Goal: Use online tool/utility: Use online tool/utility

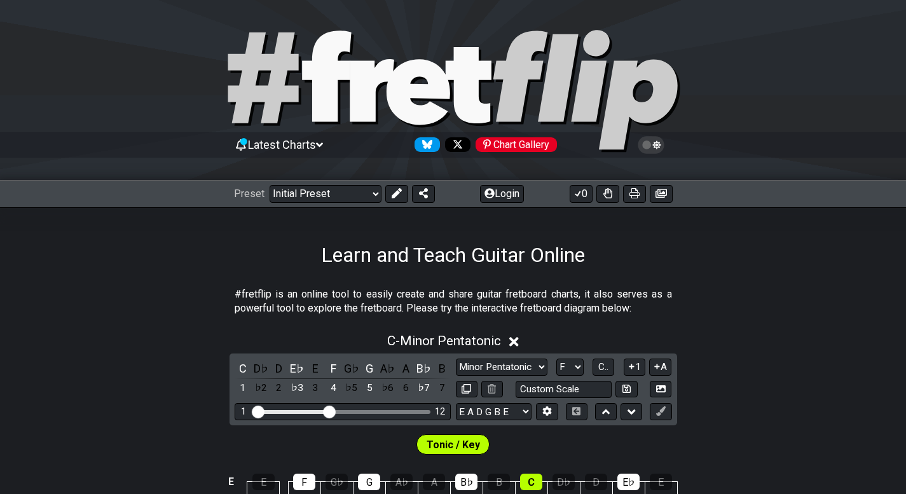
scroll to position [191, 0]
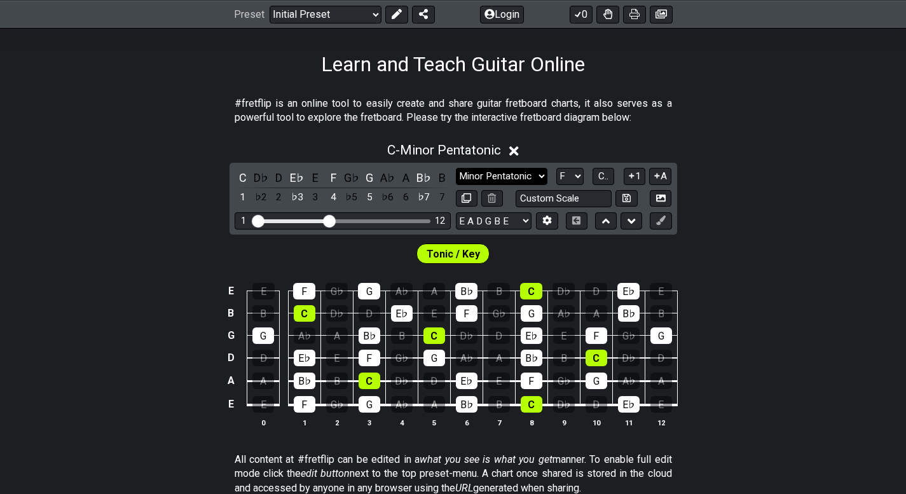
click at [542, 175] on select "Minor Pentatonic Click to edit Minor Pentatonic Major Pentatonic Minor Blues Ma…" at bounding box center [502, 176] width 92 height 17
click at [835, 247] on div "Tonic / Key" at bounding box center [453, 250] width 906 height 32
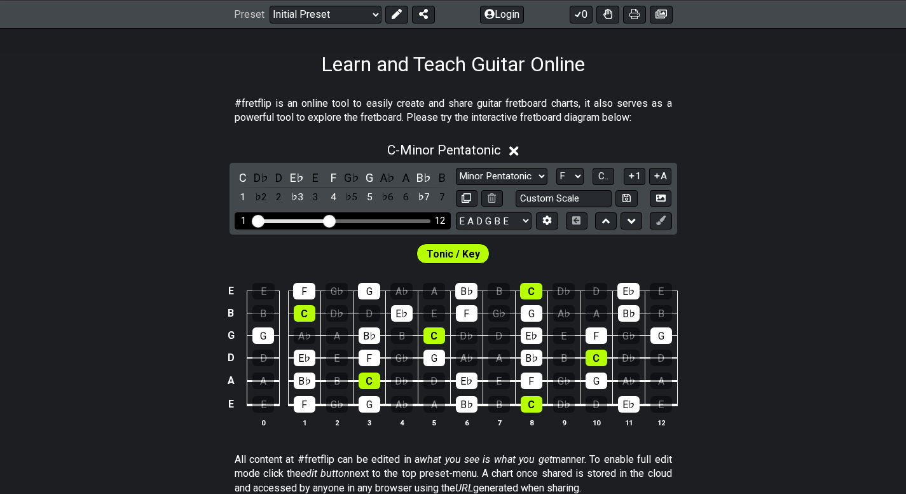
click at [339, 220] on div "Visible fret range" at bounding box center [342, 221] width 176 height 4
drag, startPoint x: 333, startPoint y: 222, endPoint x: 341, endPoint y: 222, distance: 7.6
click at [341, 220] on input "Visible fret range" at bounding box center [342, 220] width 180 height 0
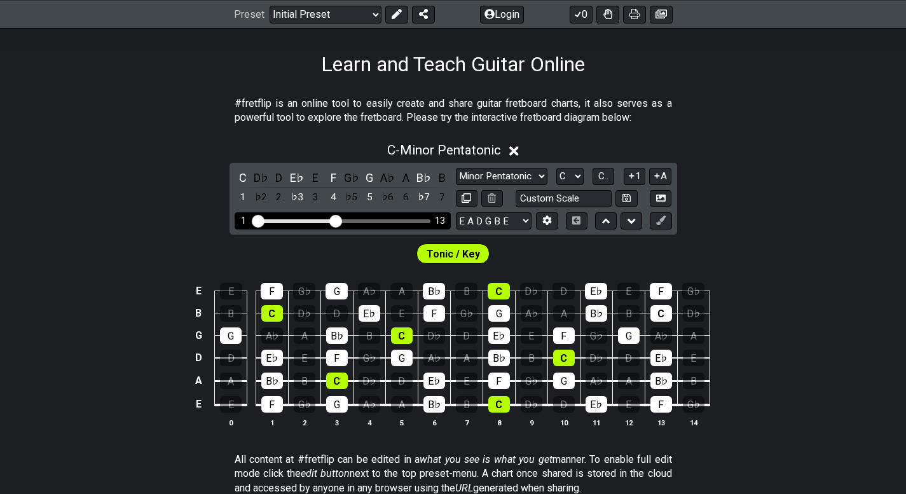
click at [336, 220] on input "Visible fret range" at bounding box center [342, 220] width 180 height 0
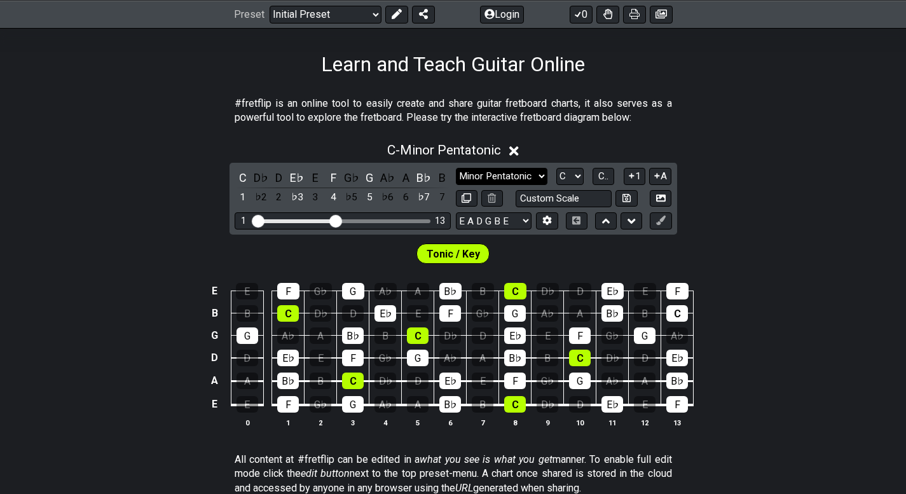
click at [528, 173] on select "Minor Pentatonic Click to edit Minor Pentatonic Major Pentatonic Minor Blues Ma…" at bounding box center [502, 176] width 92 height 17
click at [805, 211] on div "C - Minor Pentatonic C D♭ D E♭ E F G♭ G A♭ A B♭ B 1 ♭2 2 ♭3 3 4 ♭5 5 ♭6 6 ♭7 7 …" at bounding box center [453, 290] width 906 height 310
click at [572, 177] on select "A♭ A A♯ B♭ B C C♯ D♭ D D♯ E♭ E F F♯ G♭ G G♯" at bounding box center [569, 176] width 27 height 17
select select "F"
click at [556, 168] on select "A♭ A A♯ B♭ B C C♯ D♭ D D♯ E♭ E F F♯ G♭ G G♯" at bounding box center [569, 176] width 27 height 17
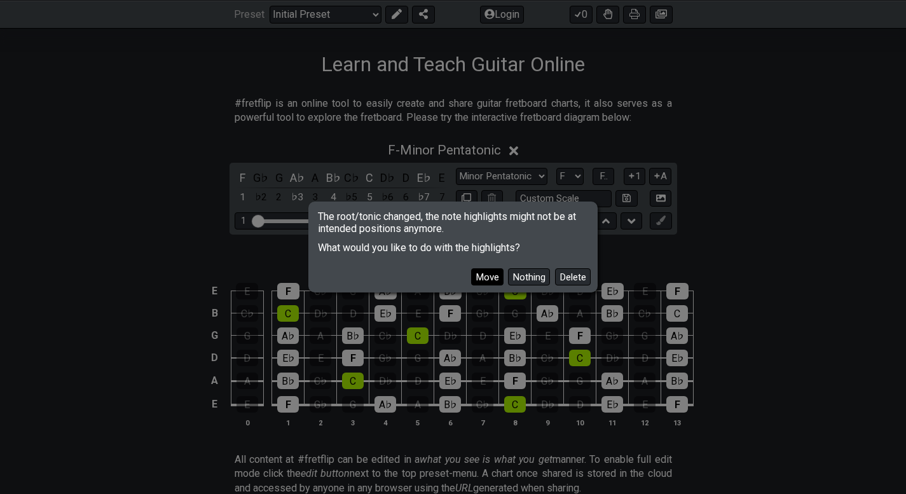
click at [482, 278] on button "Move" at bounding box center [487, 276] width 32 height 17
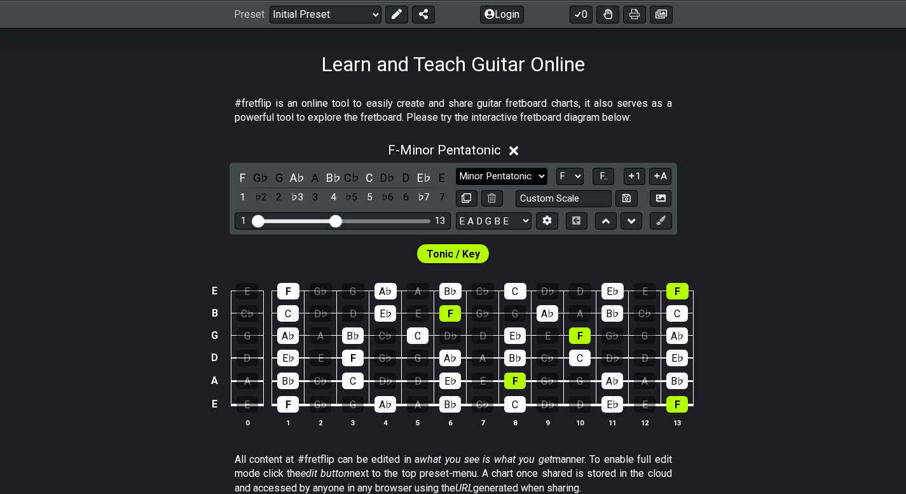
click at [522, 169] on select "Minor Pentatonic Click to edit Minor Pentatonic Major Pentatonic Minor Blues Ma…" at bounding box center [502, 176] width 92 height 17
select select "Major Pentatonic"
click at [456, 168] on select "Minor Pentatonic Click to edit Minor Pentatonic Major Pentatonic Minor Blues Ma…" at bounding box center [502, 176] width 92 height 17
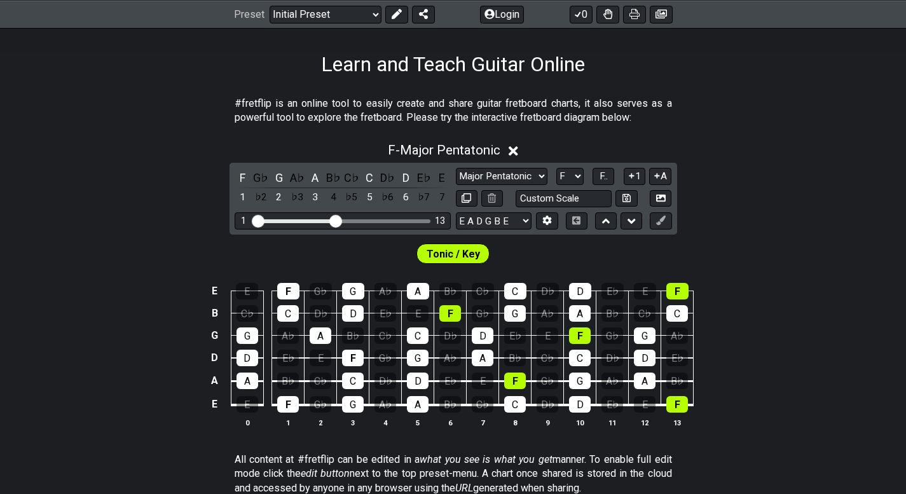
click at [446, 255] on span "Tonic / Key" at bounding box center [452, 254] width 53 height 18
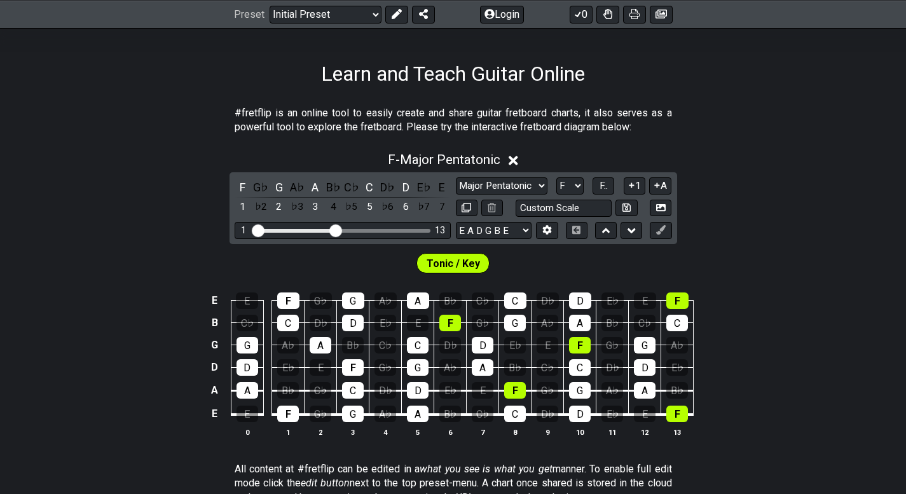
scroll to position [254, 0]
